Goal: Transaction & Acquisition: Purchase product/service

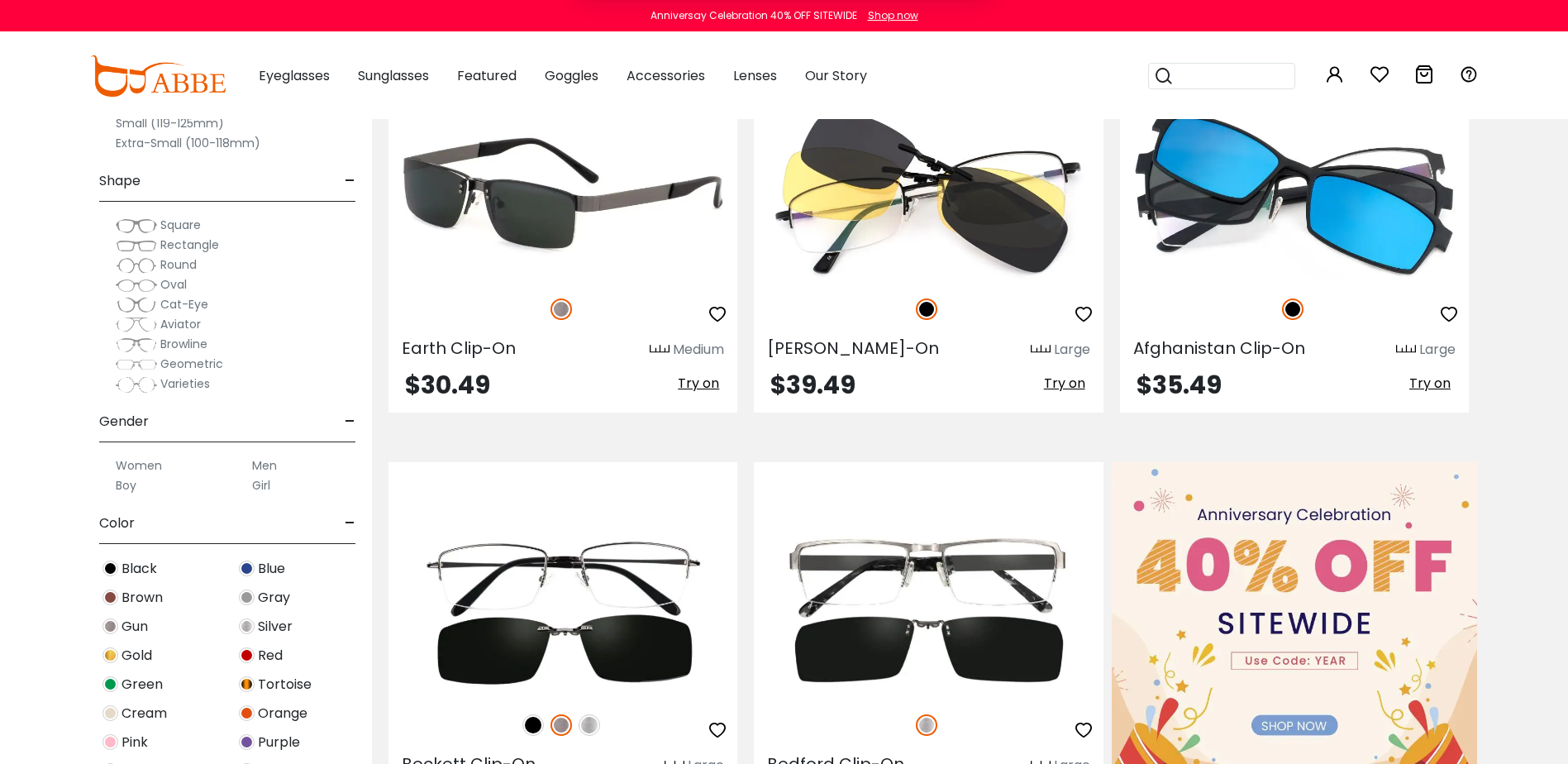
scroll to position [661, 0]
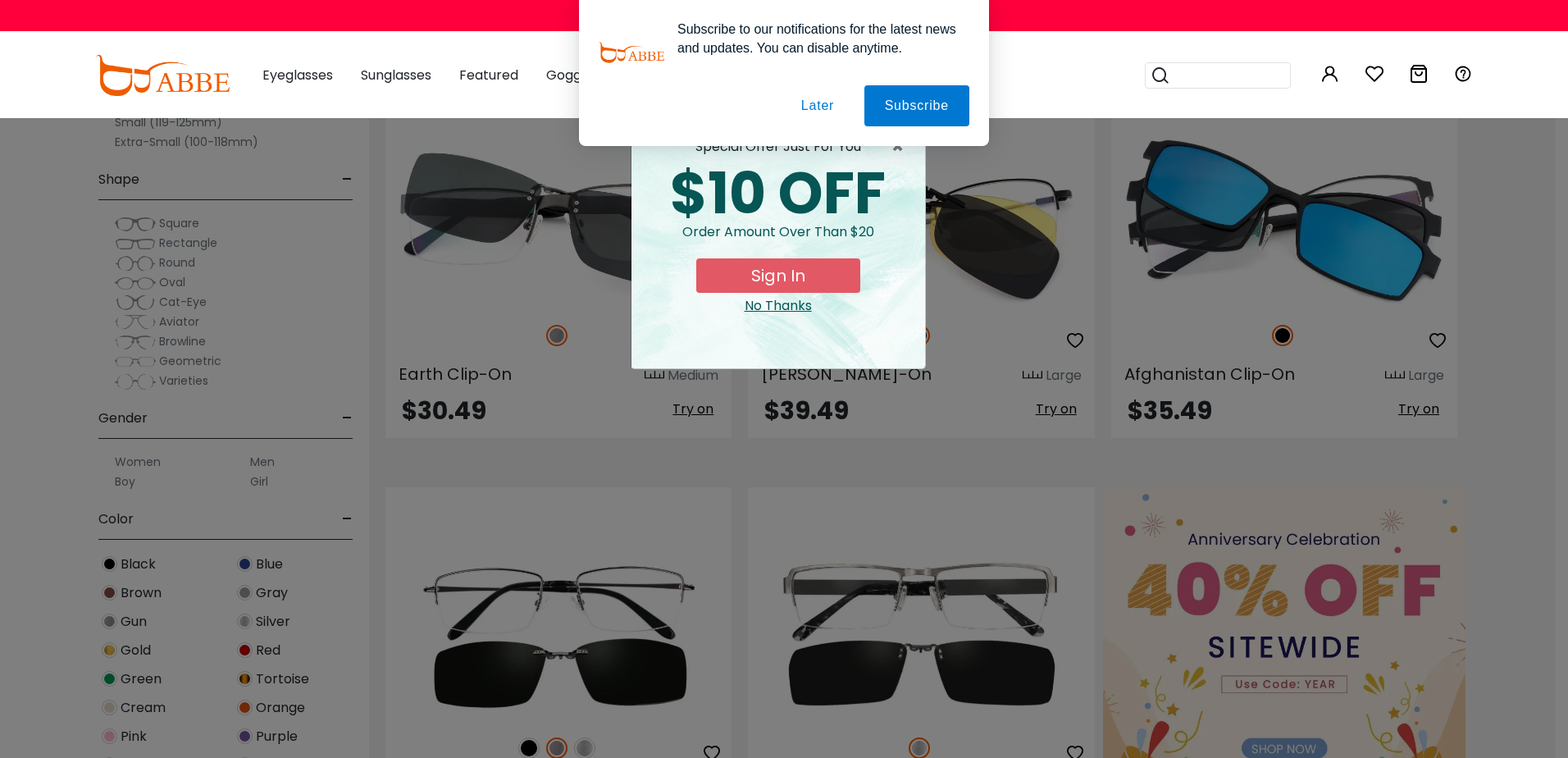
click at [820, 96] on button "Later" at bounding box center [818, 105] width 73 height 41
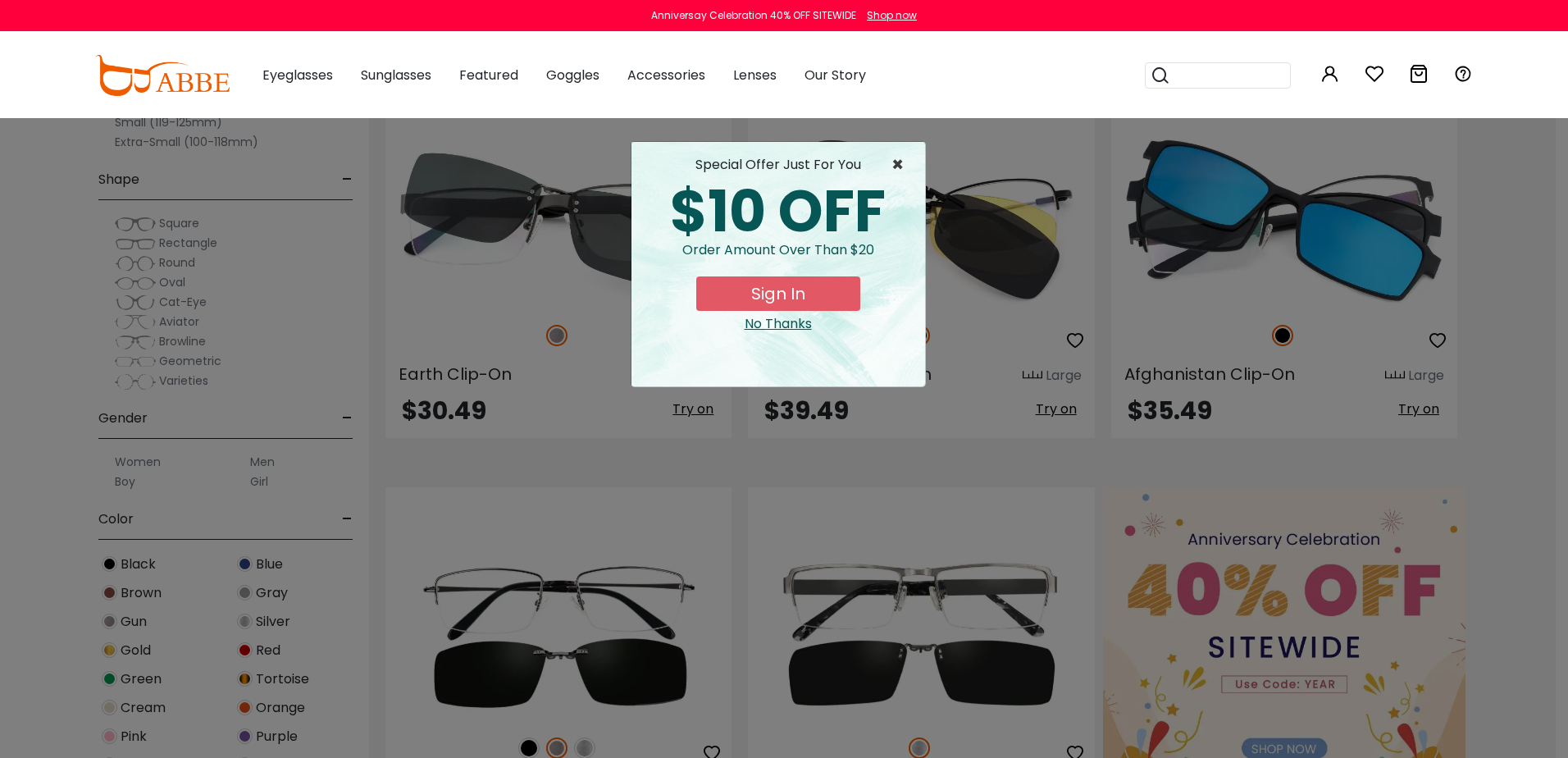
click at [900, 166] on span "×" at bounding box center [901, 164] width 21 height 20
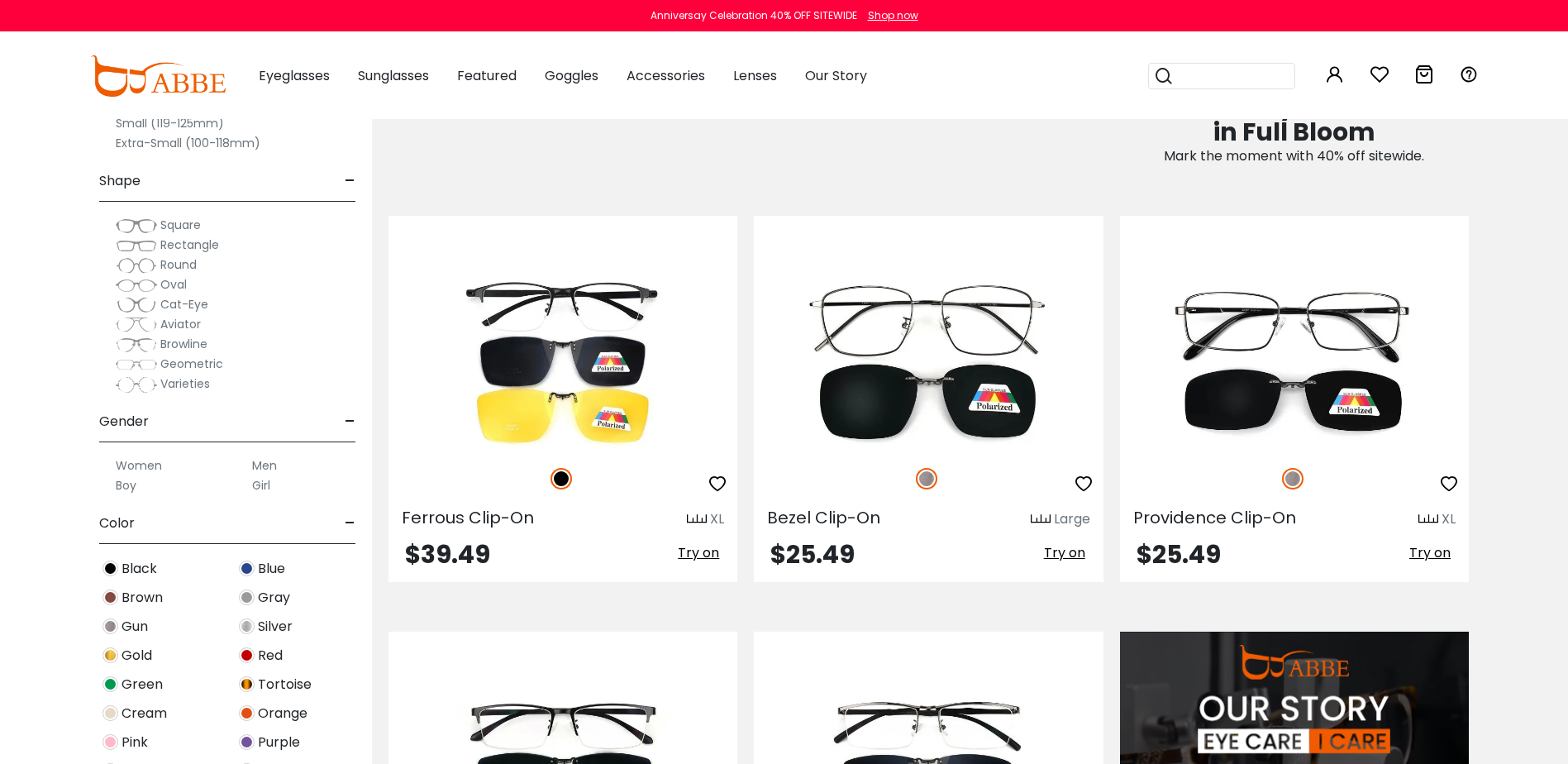
scroll to position [1487, 0]
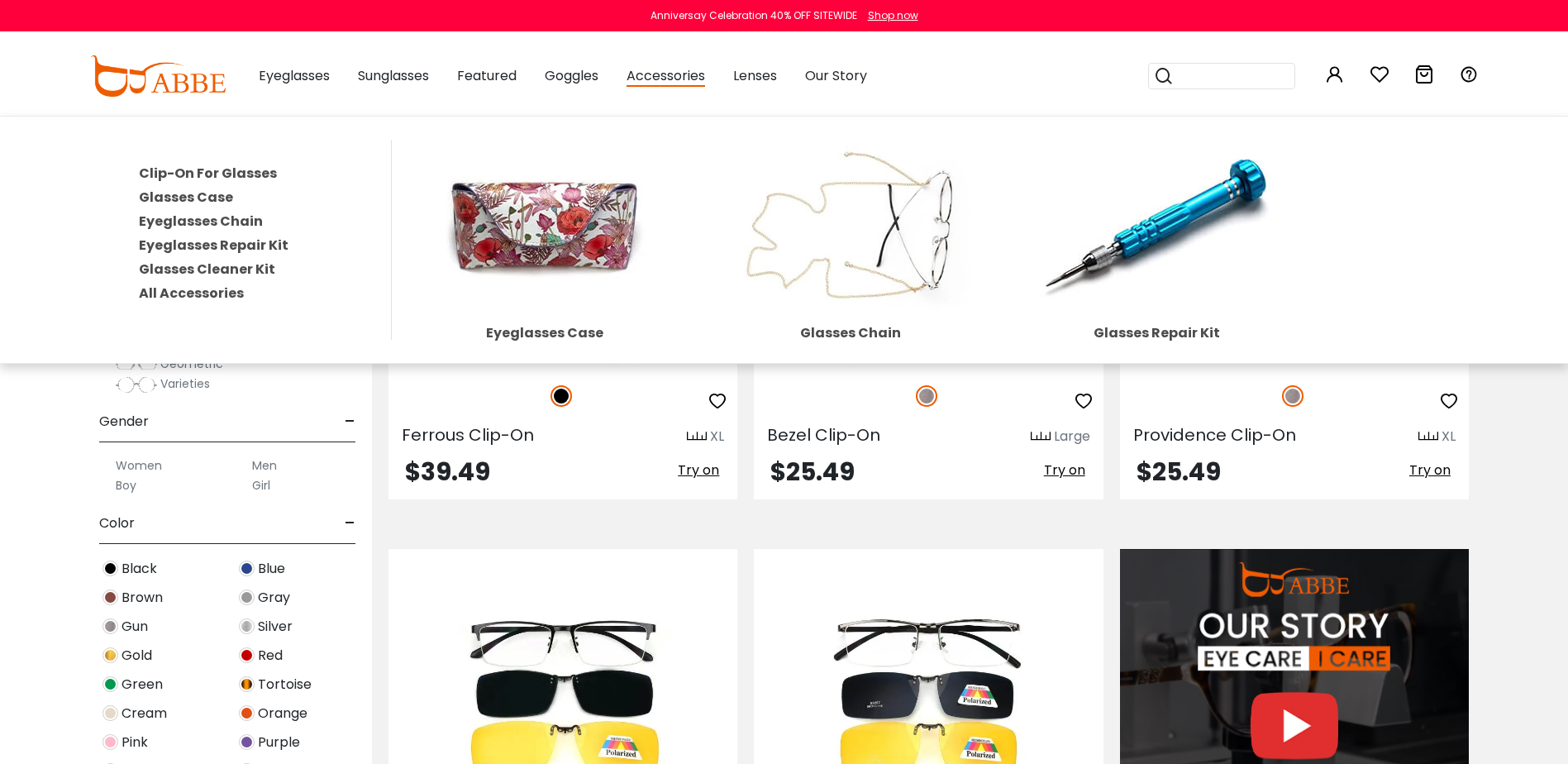
click at [205, 171] on link "Clip-On For Glasses" at bounding box center [208, 173] width 138 height 19
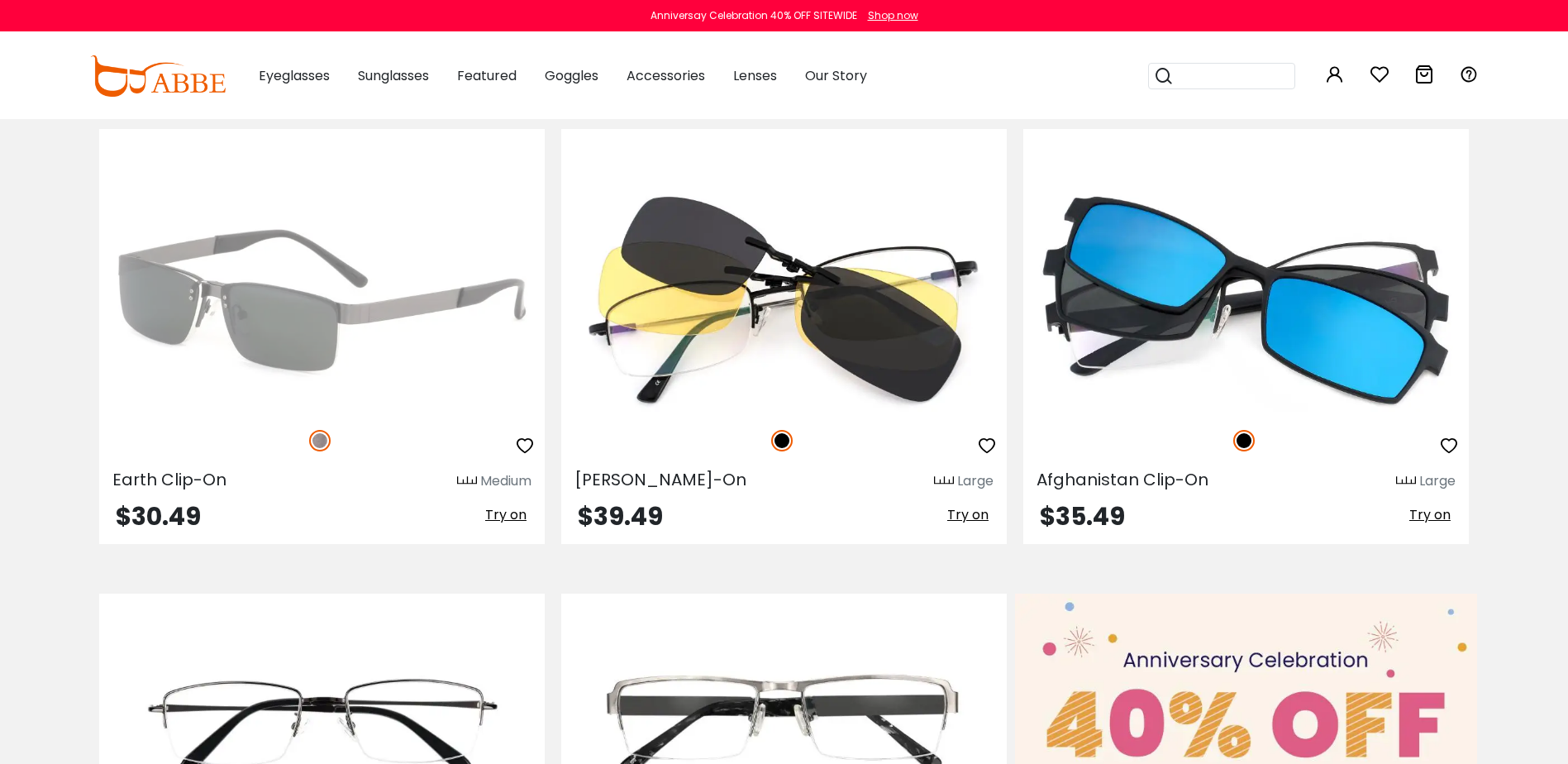
scroll to position [331, 0]
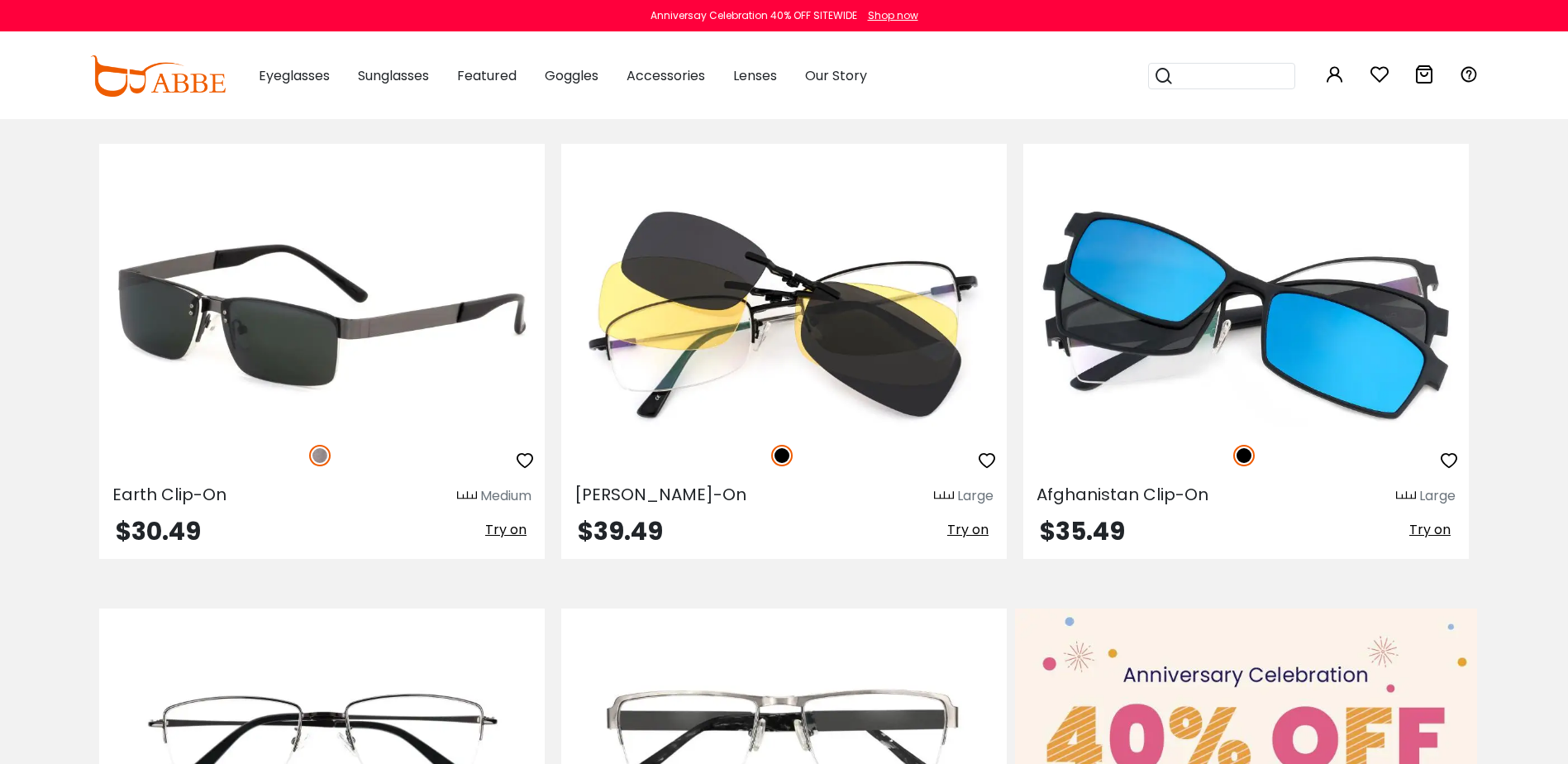
click at [285, 295] on img at bounding box center [322, 315] width 445 height 223
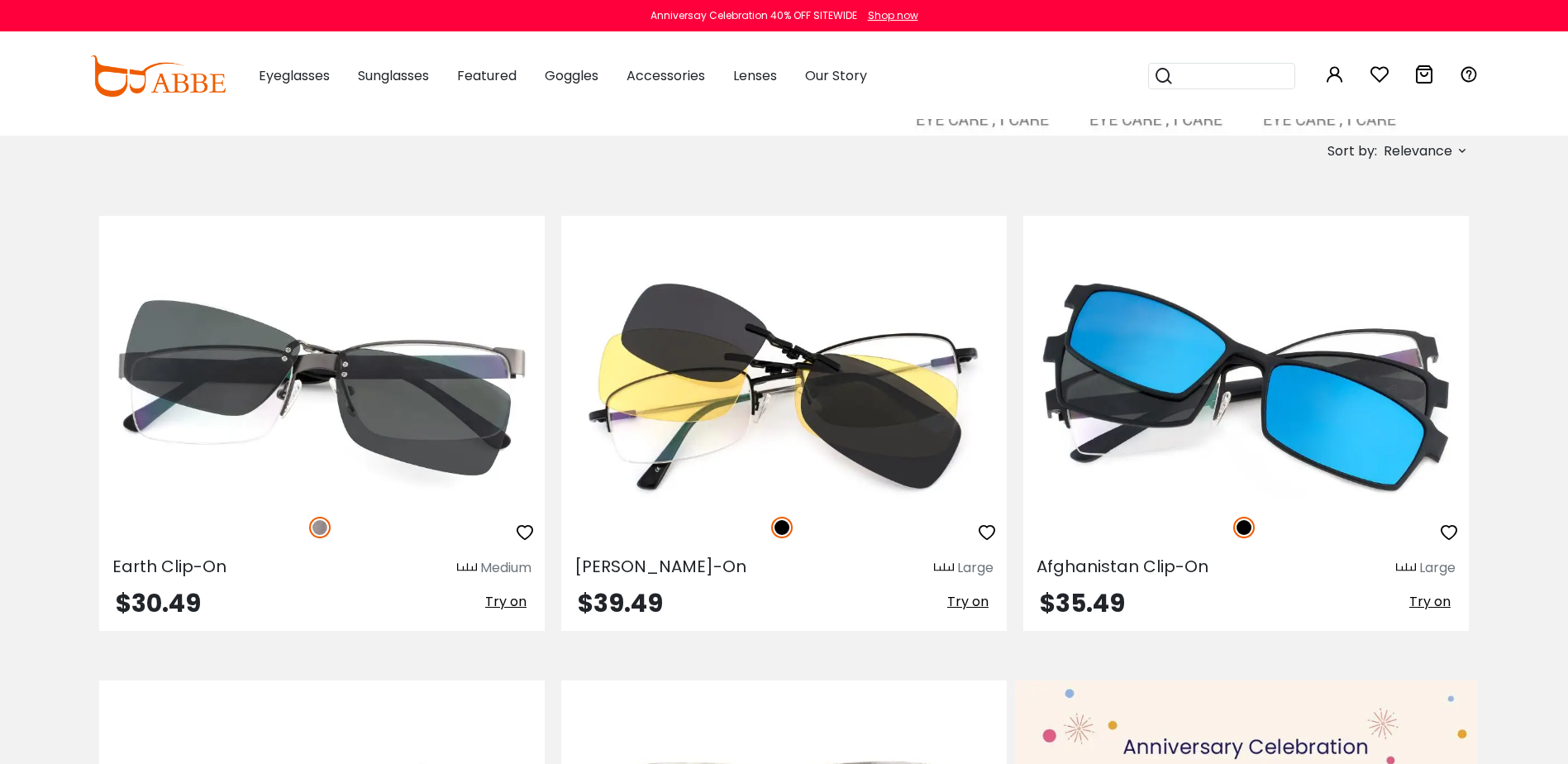
scroll to position [331, 0]
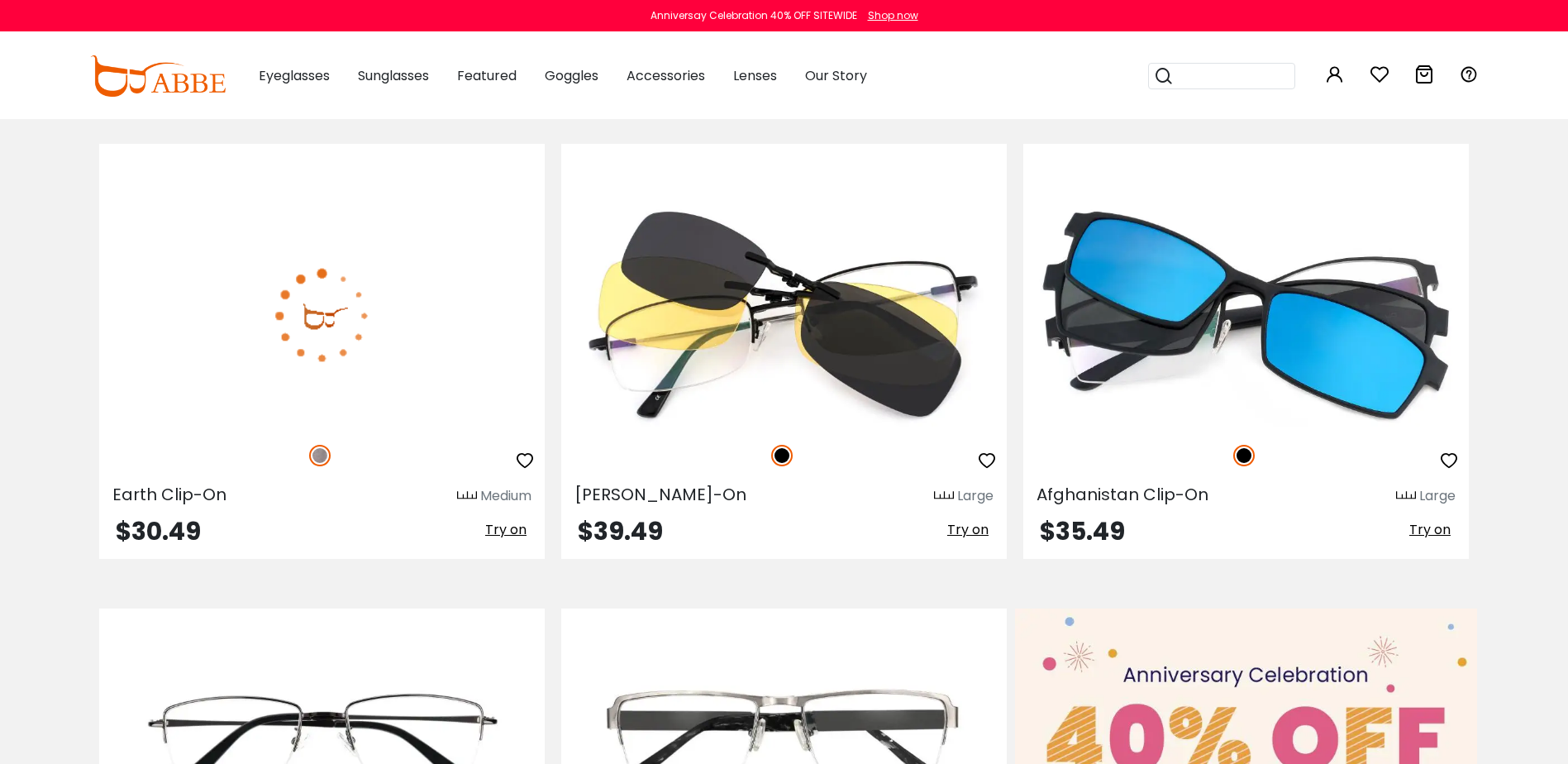
click at [524, 531] on span "Try on" at bounding box center [505, 528] width 41 height 19
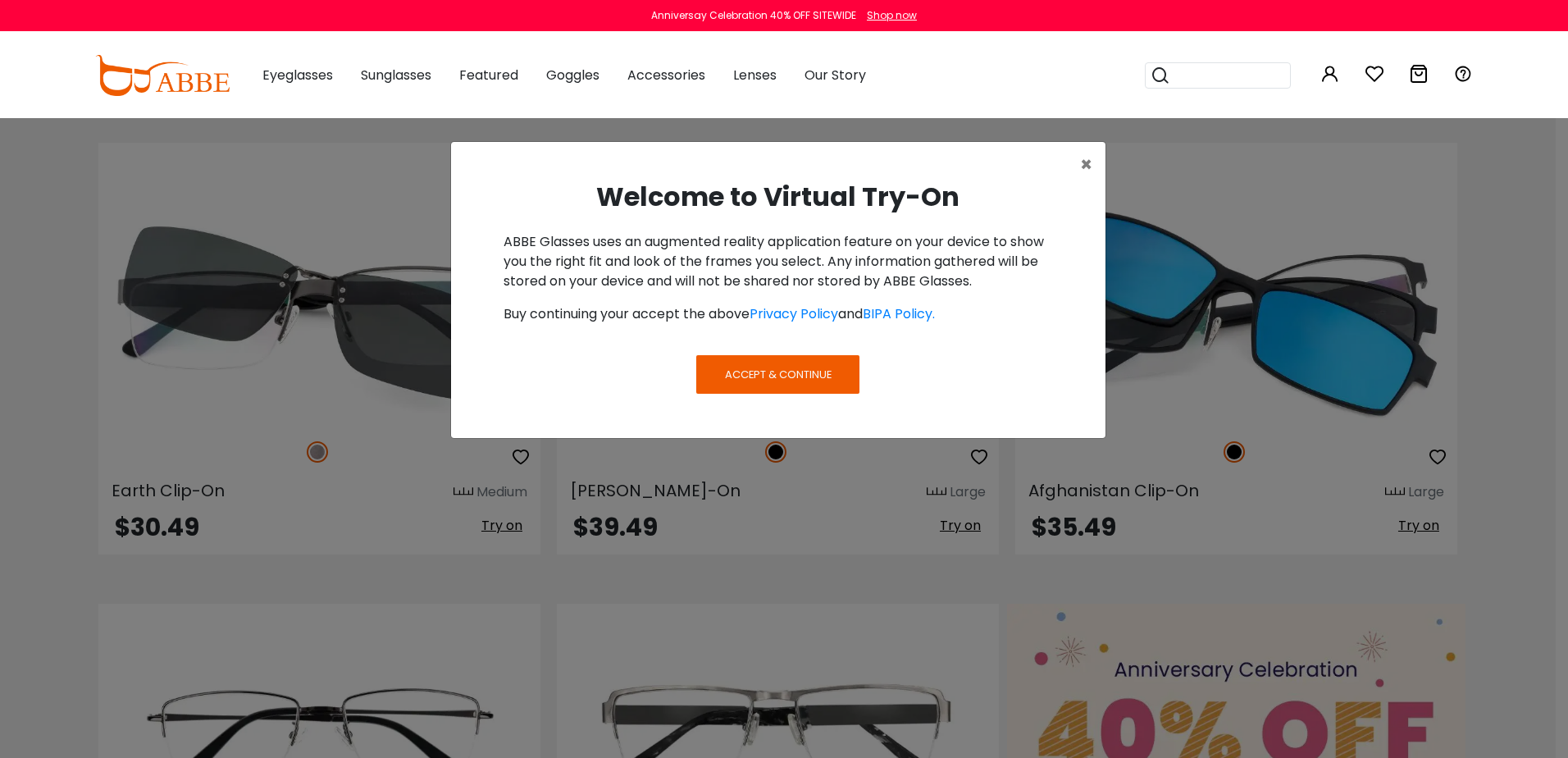
click at [804, 369] on span "Accept & Continue" at bounding box center [778, 375] width 107 height 16
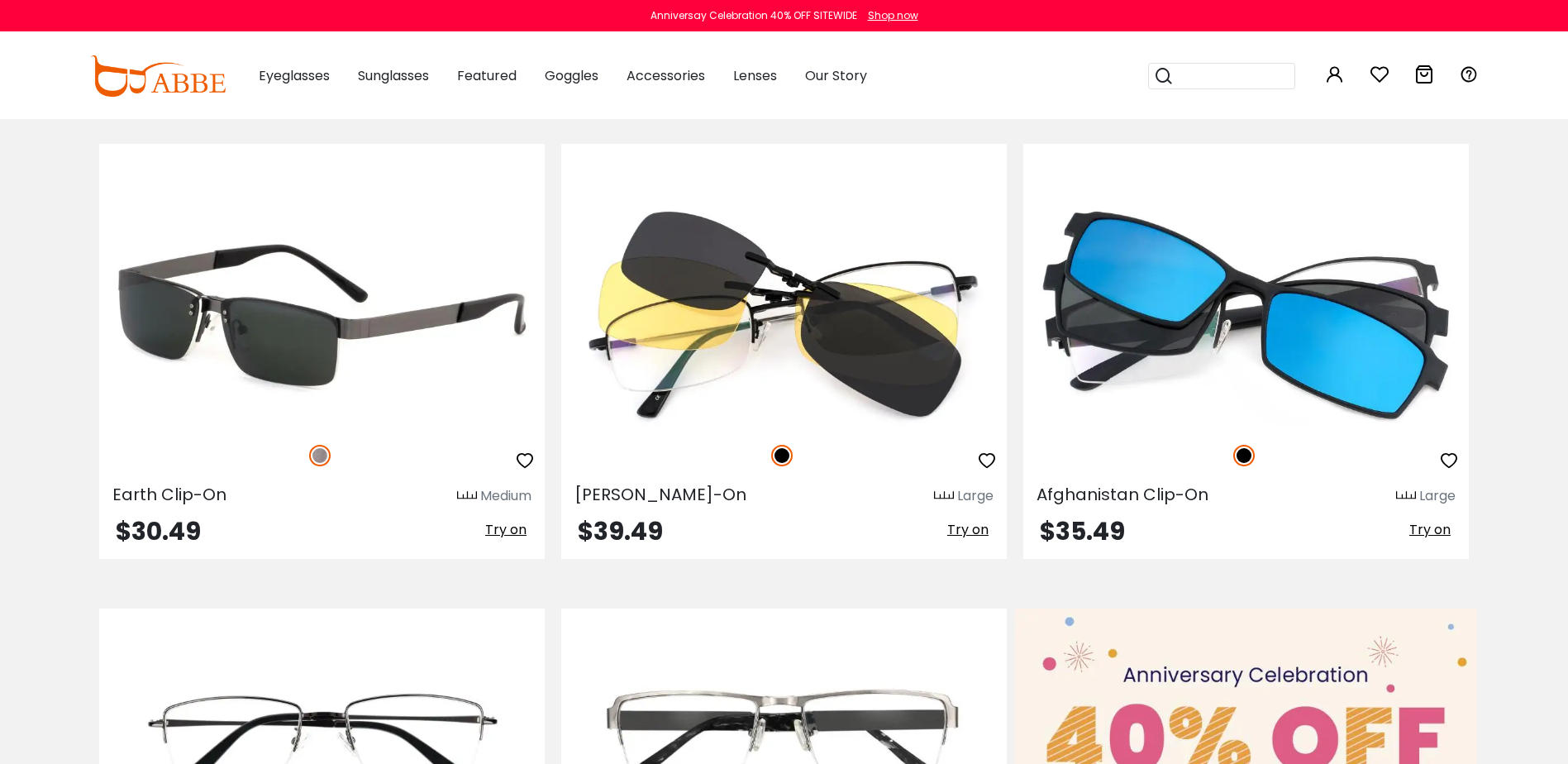
click at [511, 530] on span "Try on" at bounding box center [505, 528] width 41 height 19
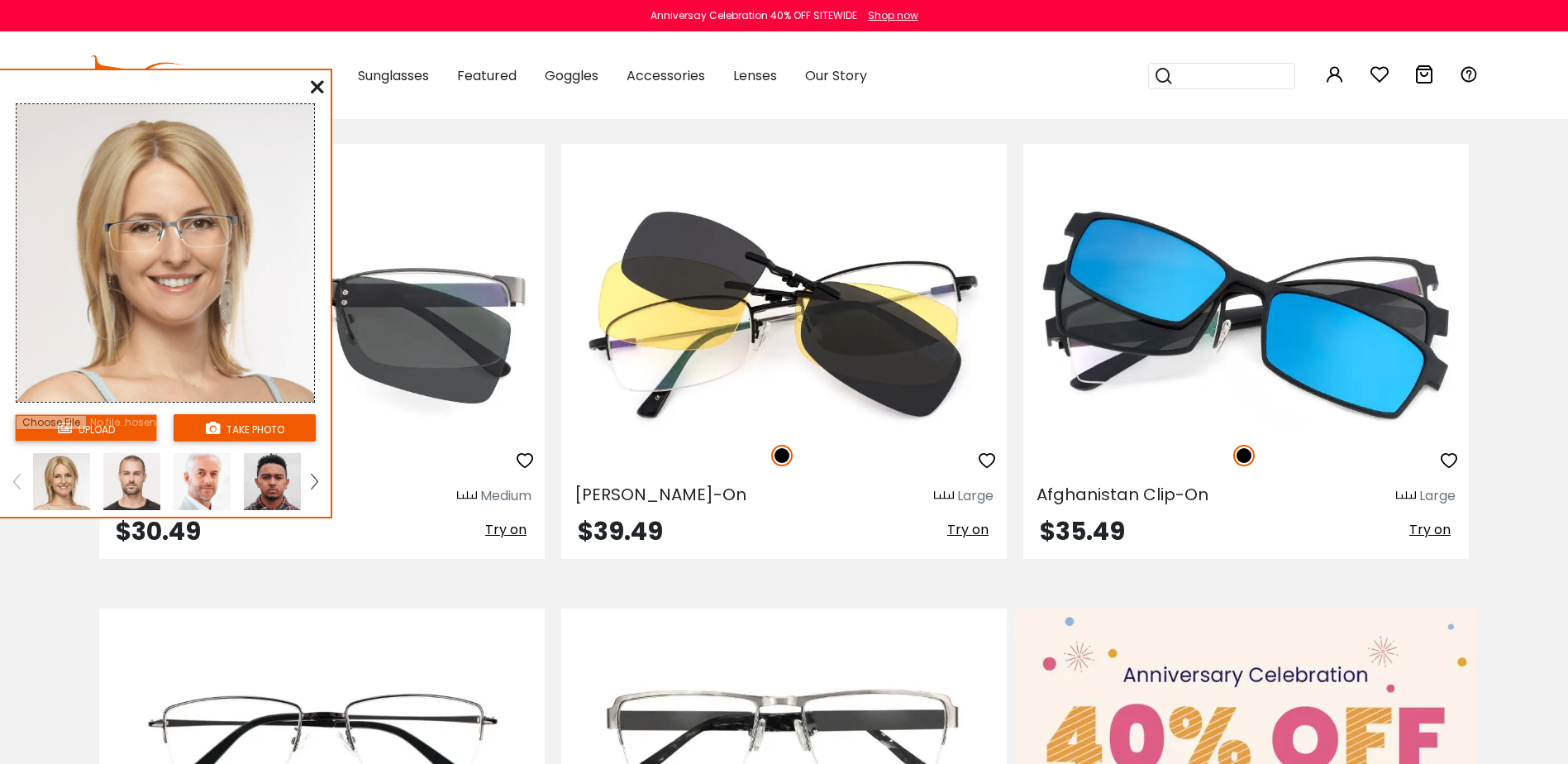
click at [328, 87] on div "upload take photo" at bounding box center [165, 297] width 331 height 439
click at [314, 83] on icon at bounding box center [317, 86] width 13 height 13
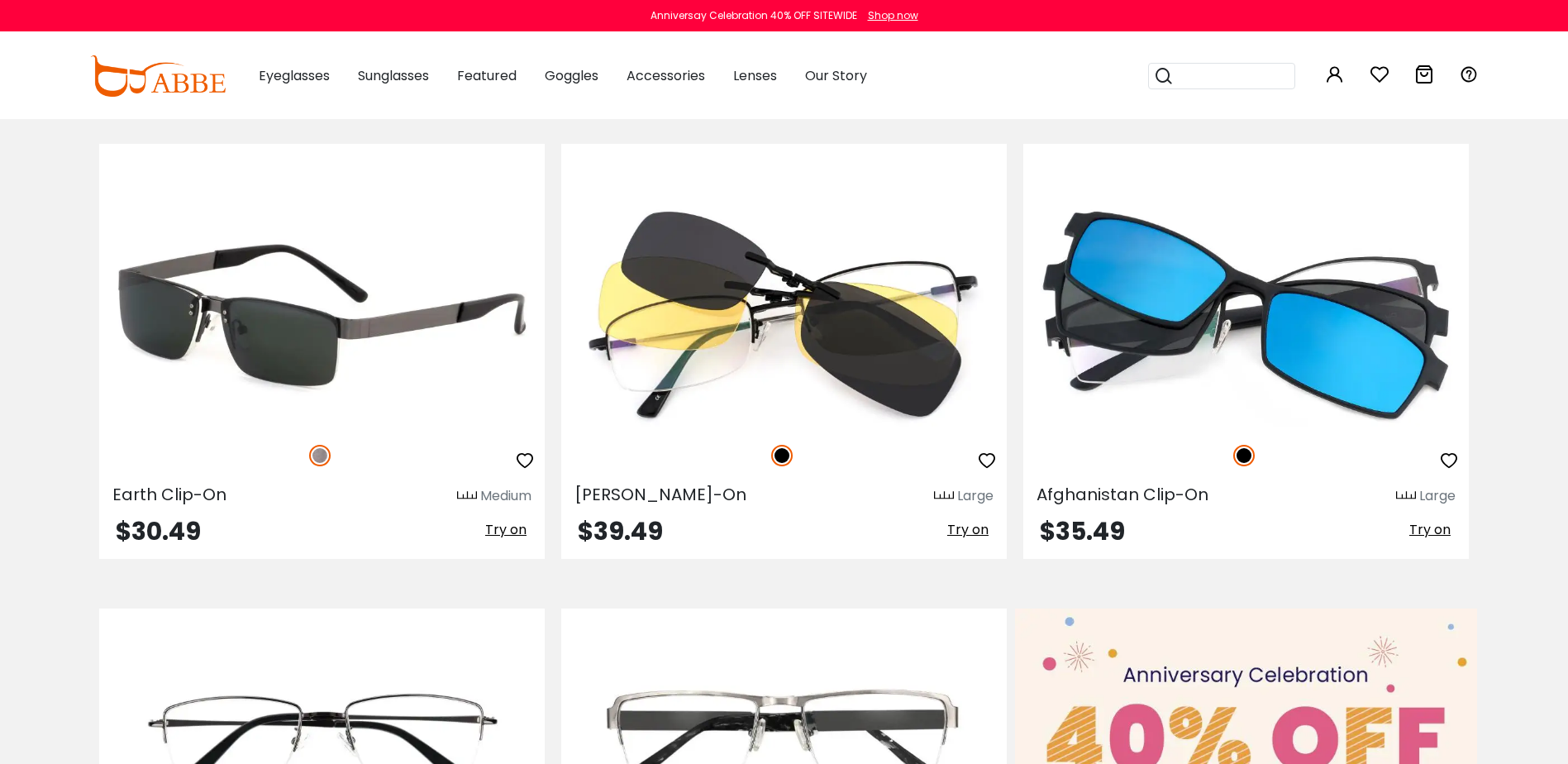
click at [216, 337] on img at bounding box center [322, 315] width 445 height 223
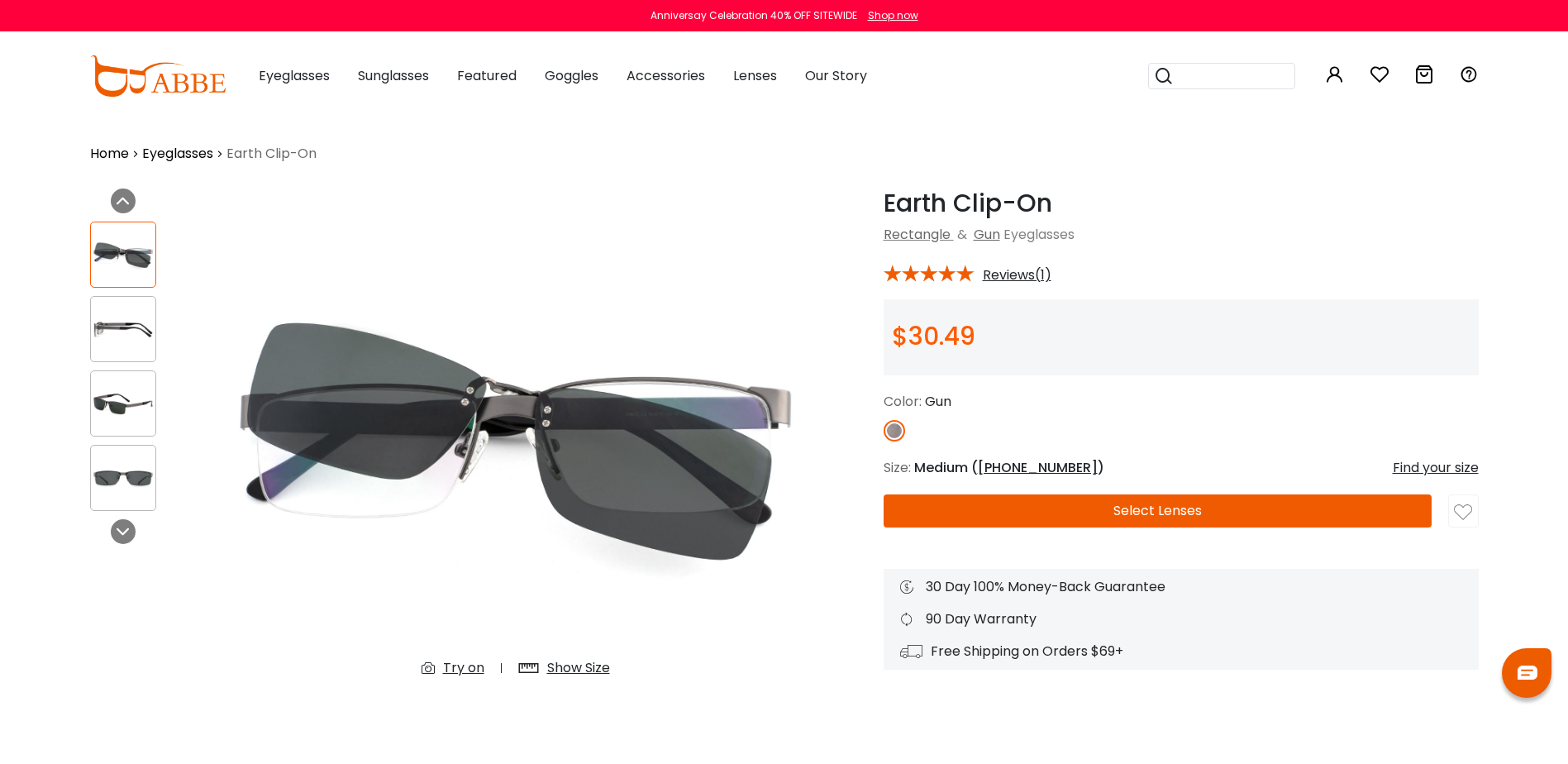
click at [1148, 507] on button "Select Lenses" at bounding box center [1158, 510] width 548 height 33
